Goal: Information Seeking & Learning: Learn about a topic

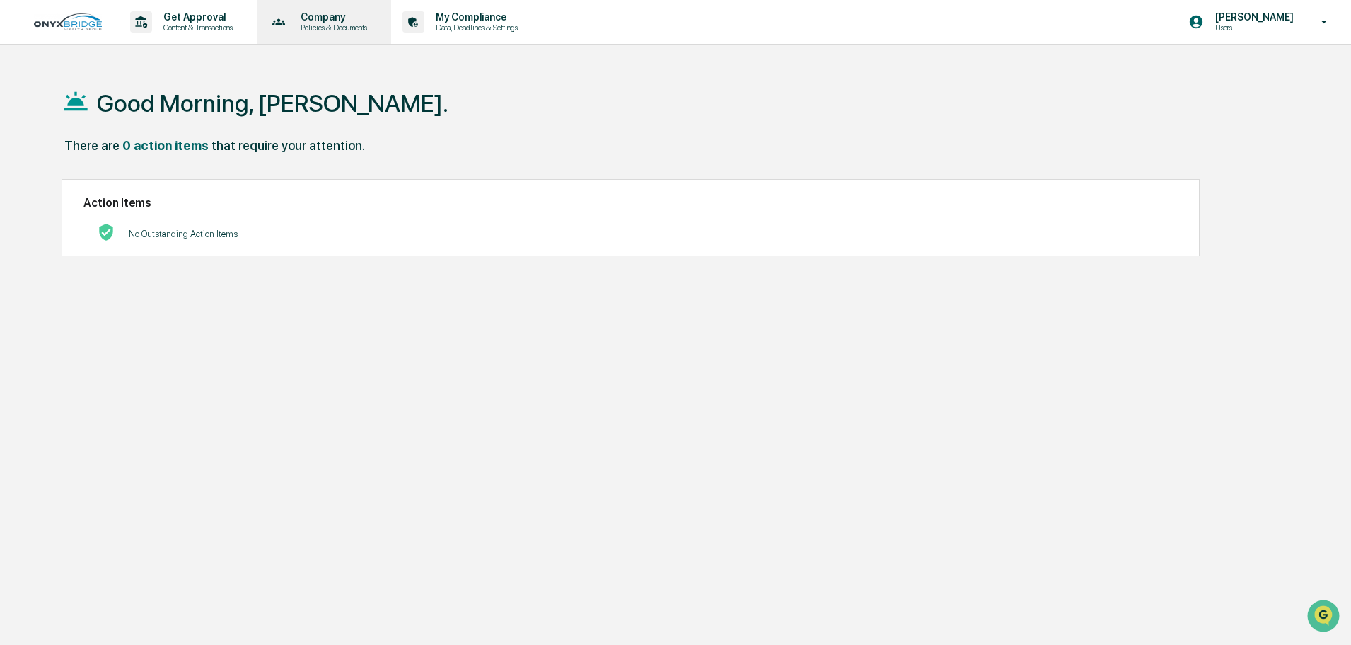
click at [290, 22] on icon at bounding box center [279, 22] width 22 height 22
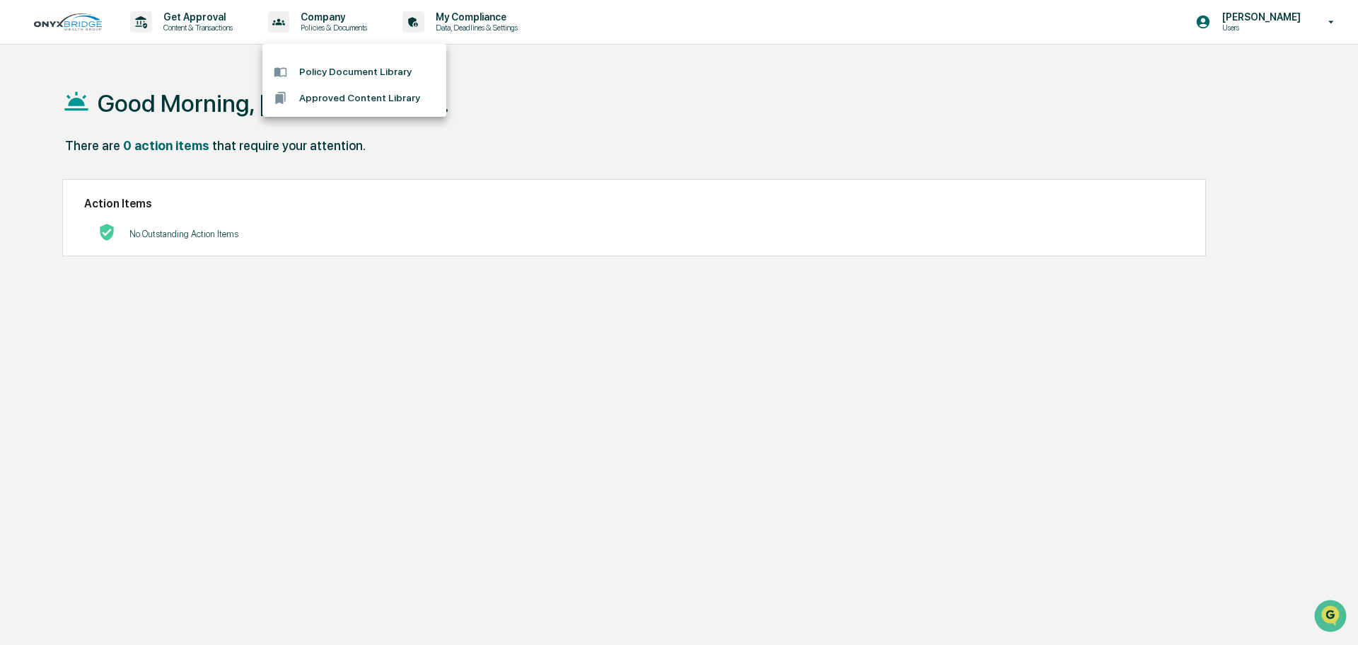
click at [344, 94] on li "Approved Content Library" at bounding box center [354, 98] width 184 height 26
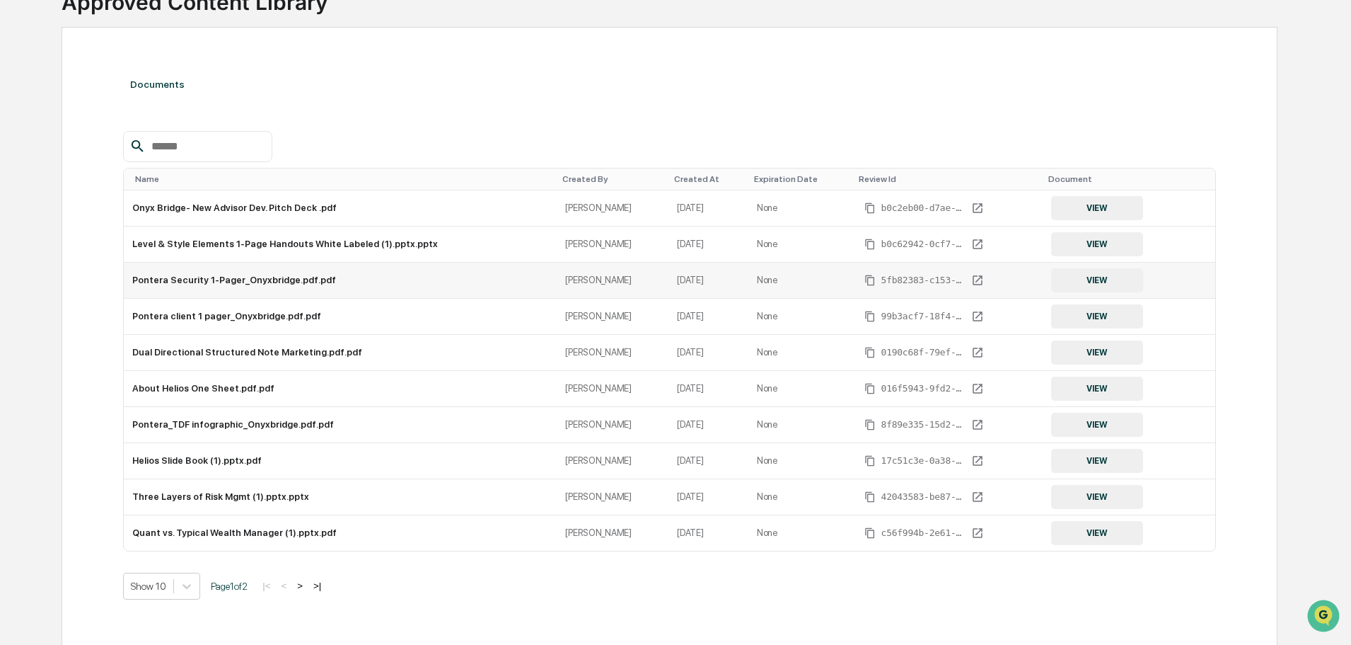
scroll to position [138, 0]
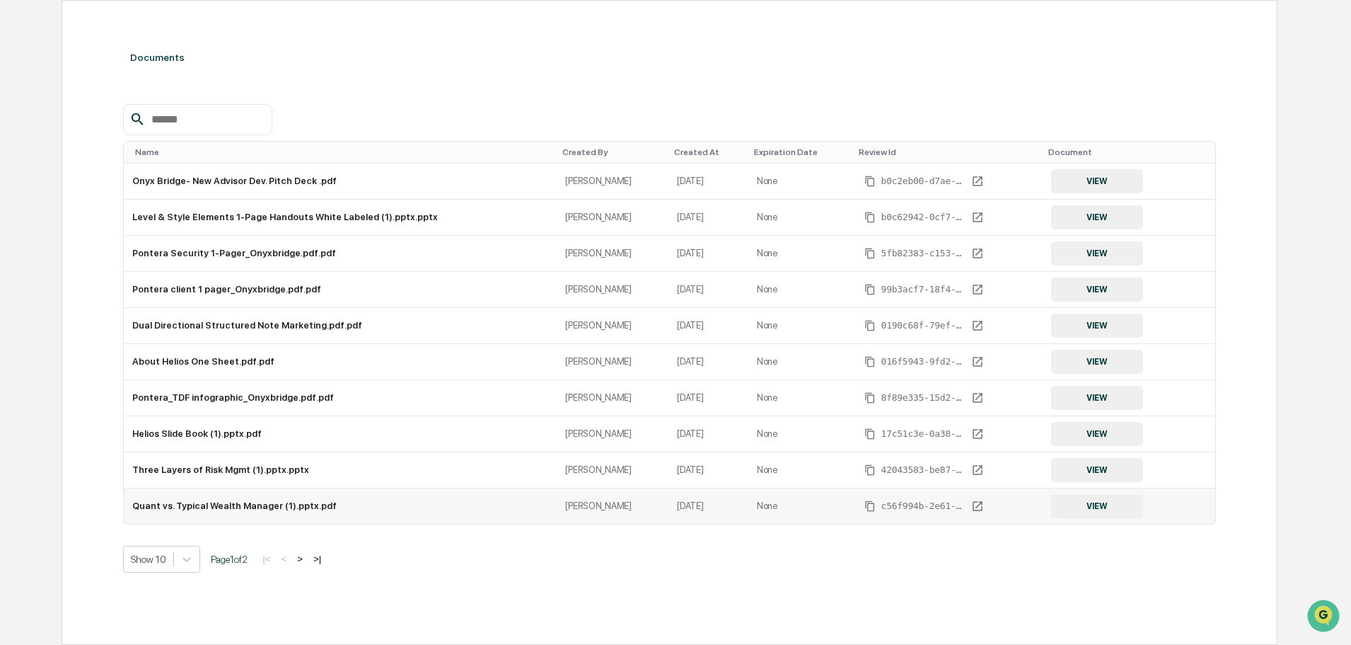
click at [199, 504] on td "Quant vs. Typical Wealth Manager (1).pptx.pdf" at bounding box center [340, 505] width 433 height 35
click at [1051, 500] on button "VIEW" at bounding box center [1097, 506] width 92 height 24
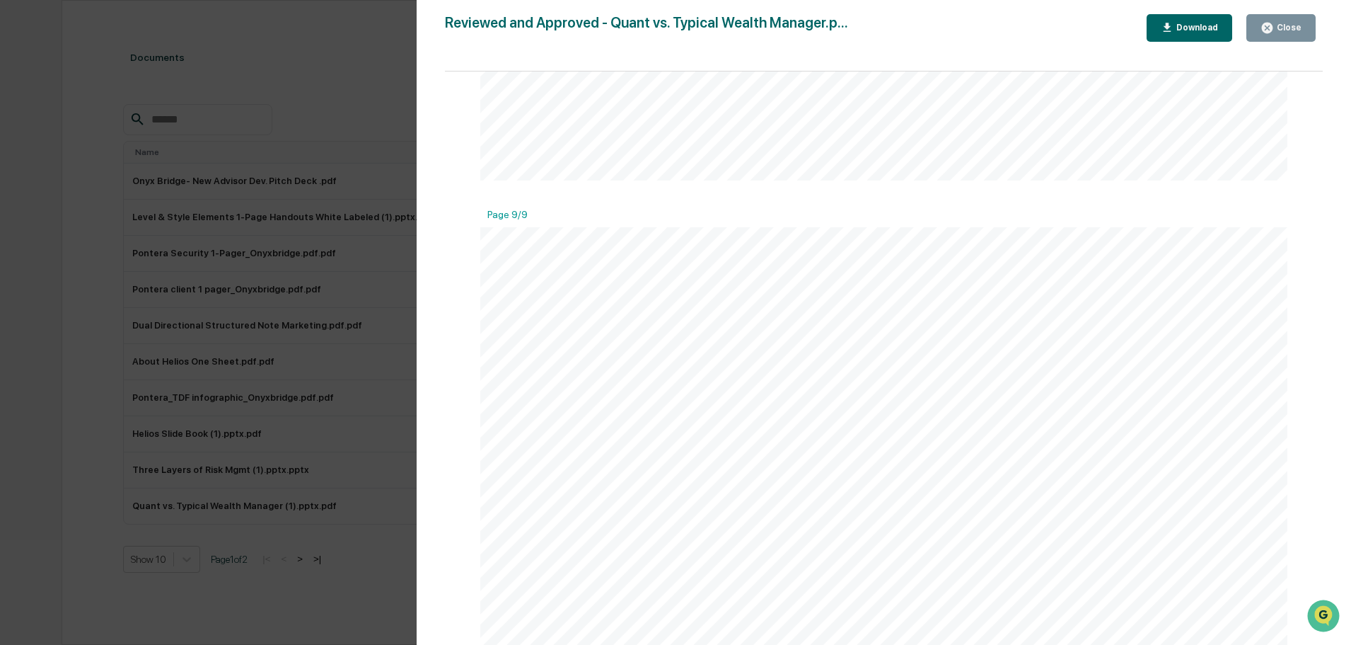
scroll to position [3921, 0]
click at [1283, 28] on div "Close" at bounding box center [1288, 28] width 28 height 10
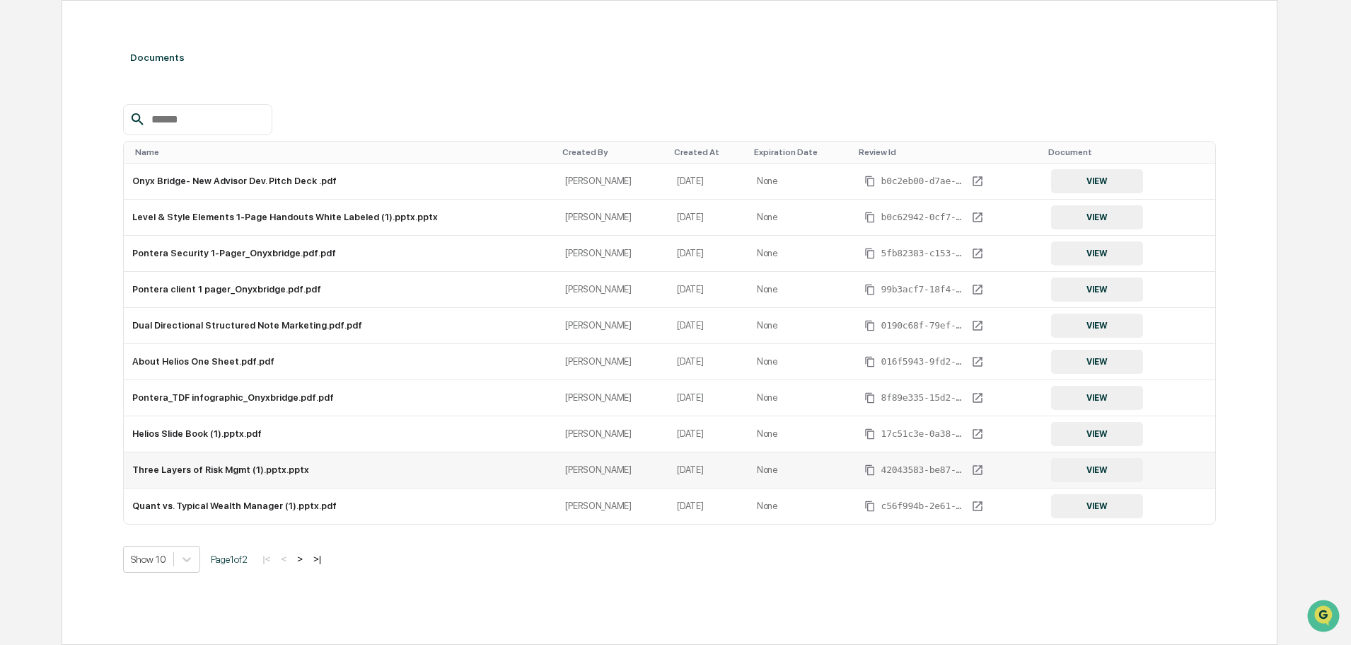
click at [1091, 461] on button "VIEW" at bounding box center [1097, 470] width 92 height 24
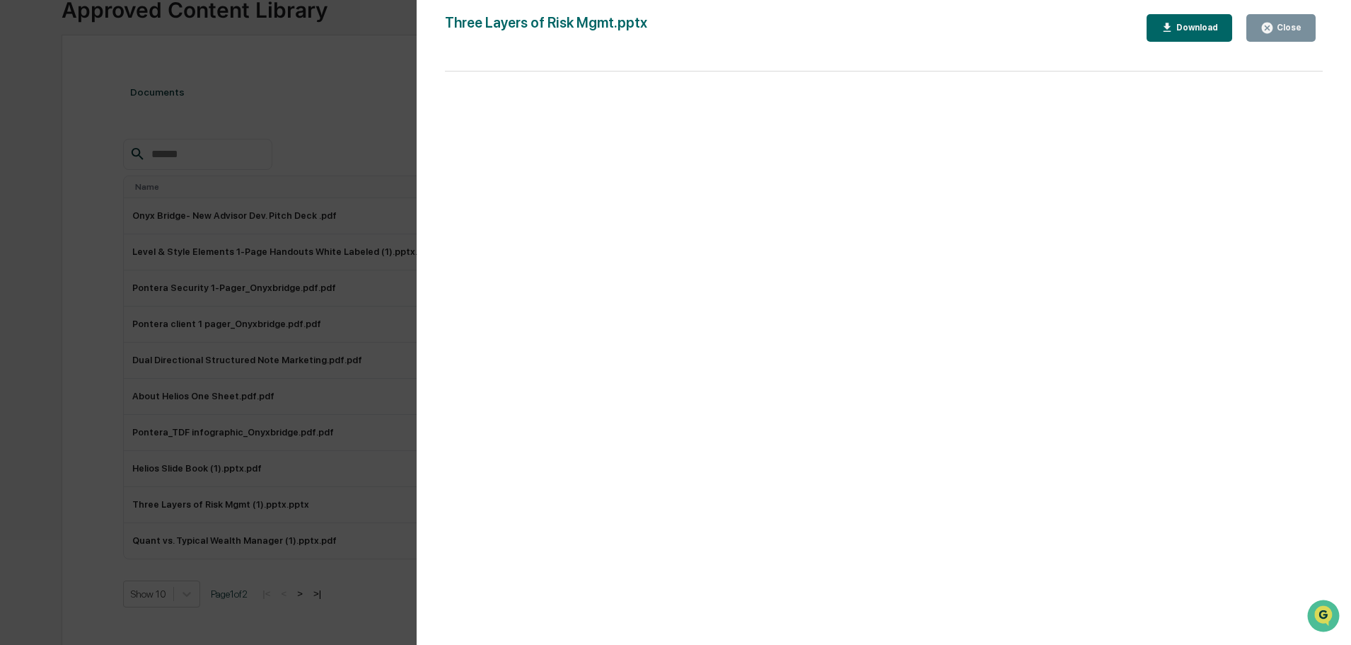
scroll to position [138, 0]
click at [1279, 27] on div "Close" at bounding box center [1288, 28] width 28 height 10
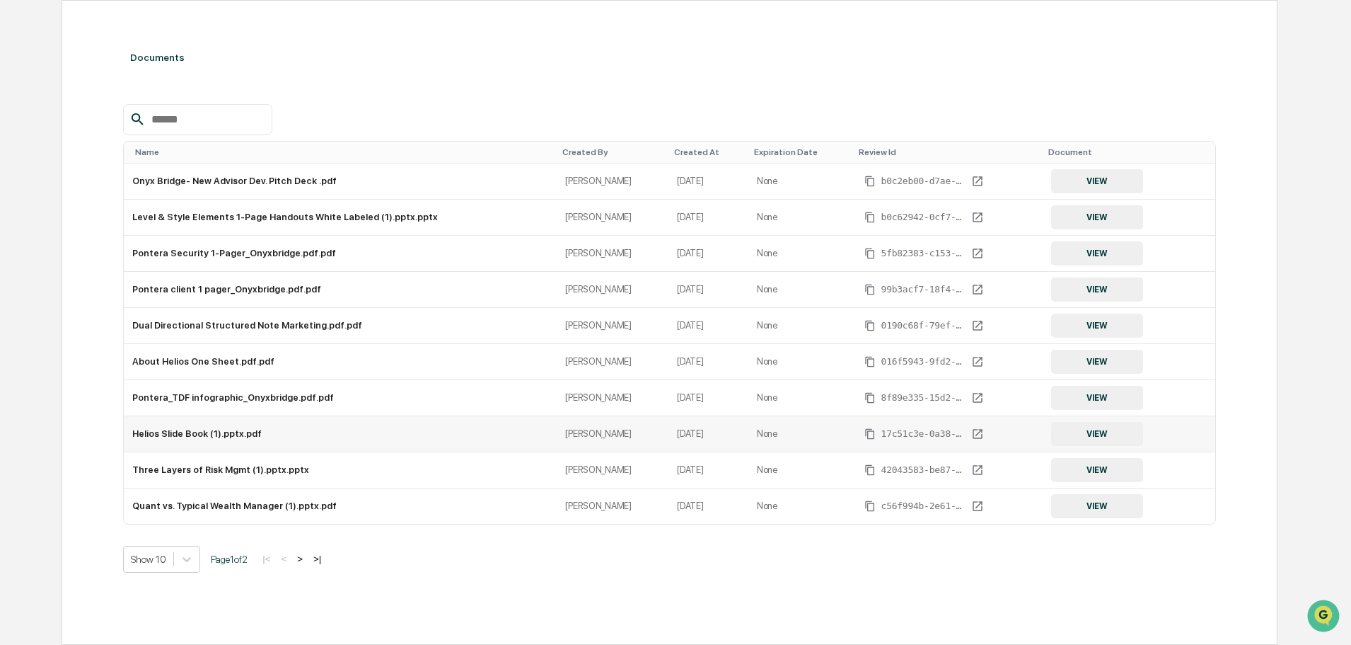
click at [1085, 429] on button "VIEW" at bounding box center [1097, 434] width 92 height 24
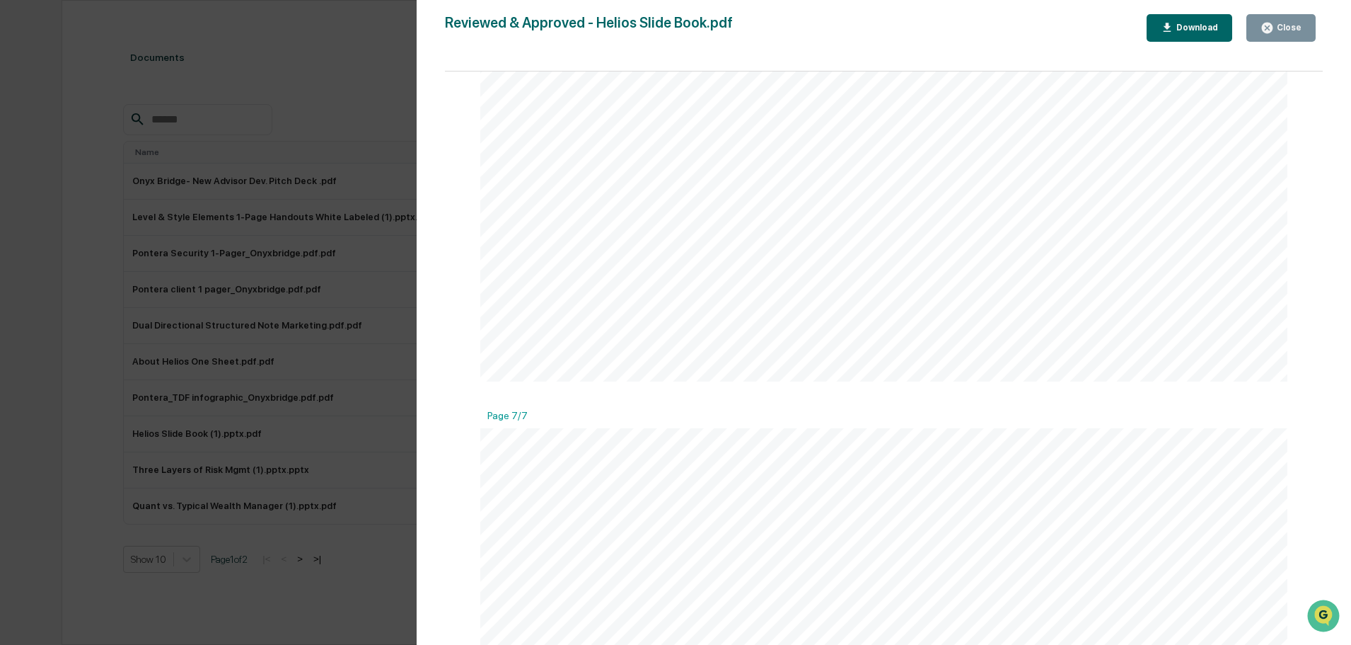
scroll to position [7055, 0]
click at [1288, 30] on div "Close" at bounding box center [1288, 28] width 28 height 10
